Goal: Information Seeking & Learning: Learn about a topic

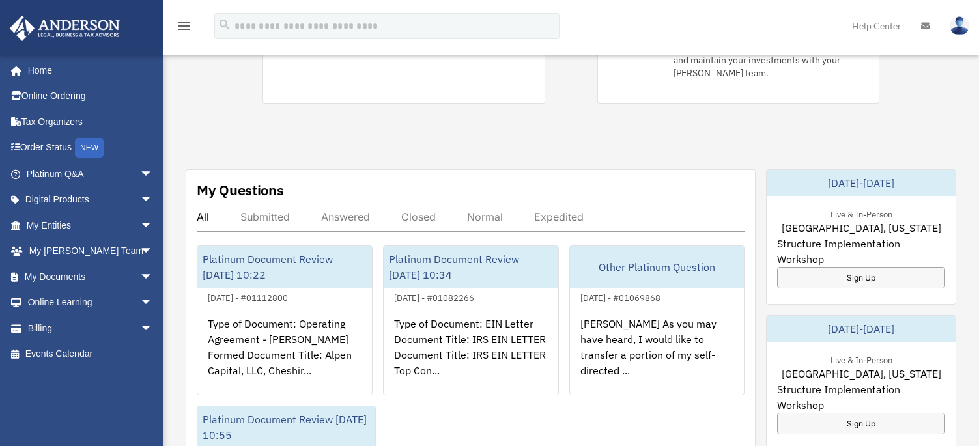
scroll to position [456, 0]
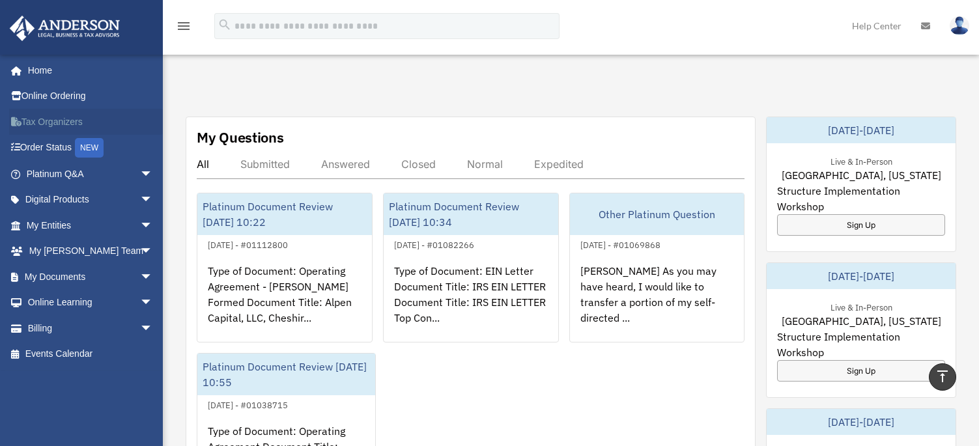
click at [69, 122] on link "Tax Organizers" at bounding box center [90, 122] width 163 height 26
click at [140, 299] on span "arrow_drop_down" at bounding box center [153, 303] width 26 height 27
click at [81, 325] on link "Courses" at bounding box center [95, 328] width 154 height 26
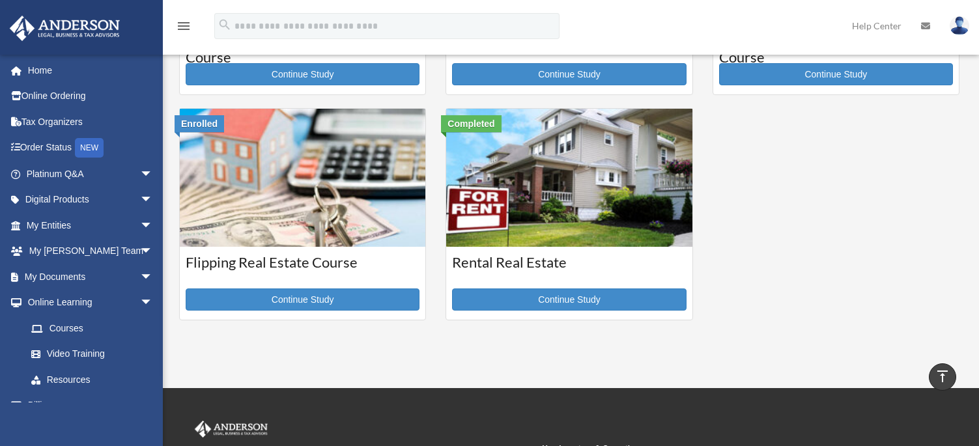
scroll to position [456, 0]
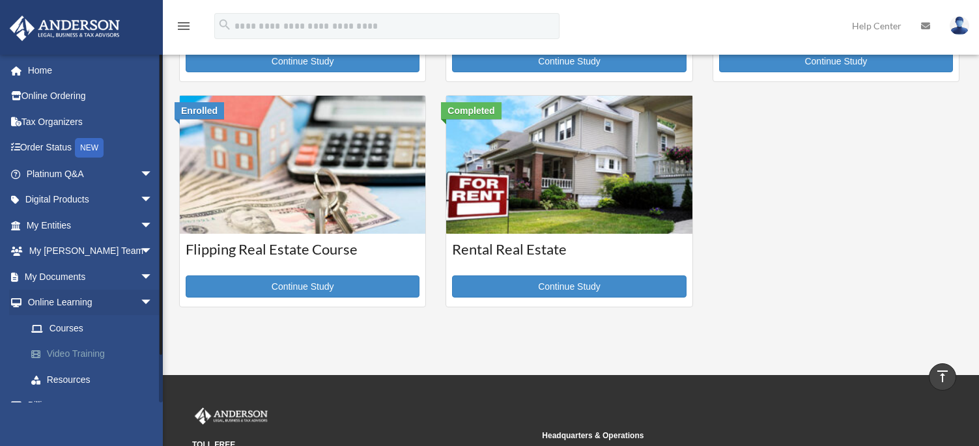
click at [68, 349] on link "Video Training" at bounding box center [95, 354] width 154 height 26
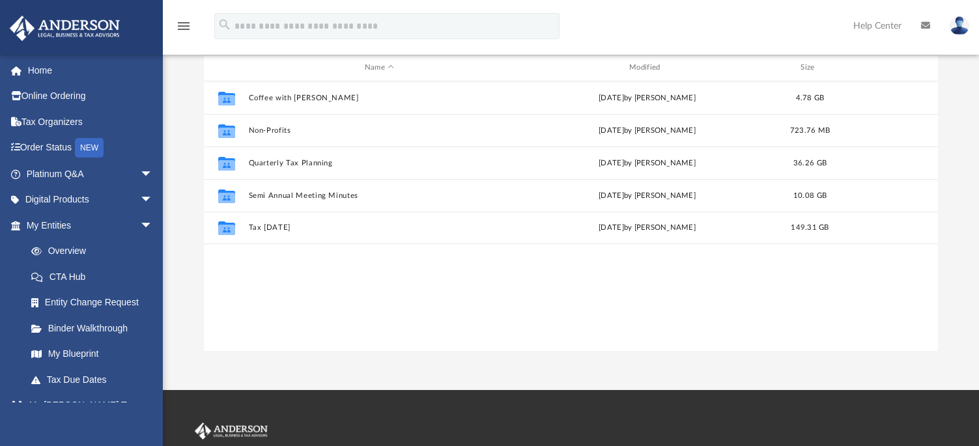
scroll to position [65, 0]
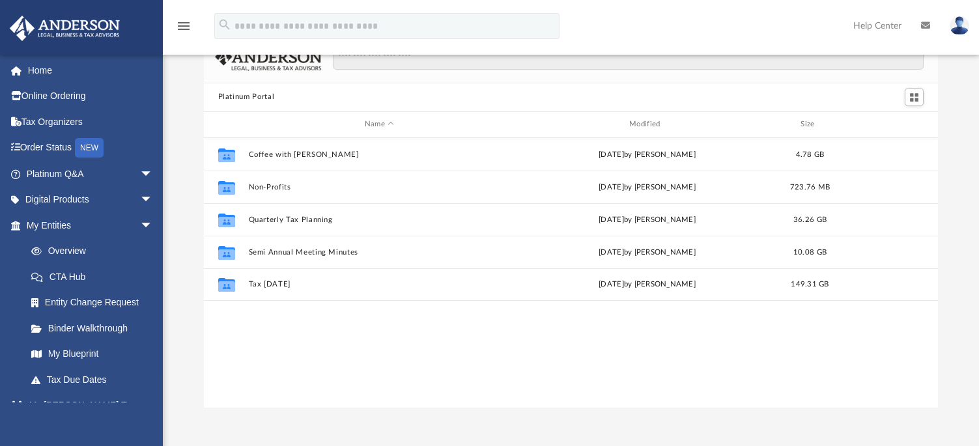
click at [575, 22] on div "menu search Site Menu add bob.apples@andersonadvisors.com My Profile Reset Pass…" at bounding box center [489, 32] width 959 height 44
